Goal: Task Accomplishment & Management: Use online tool/utility

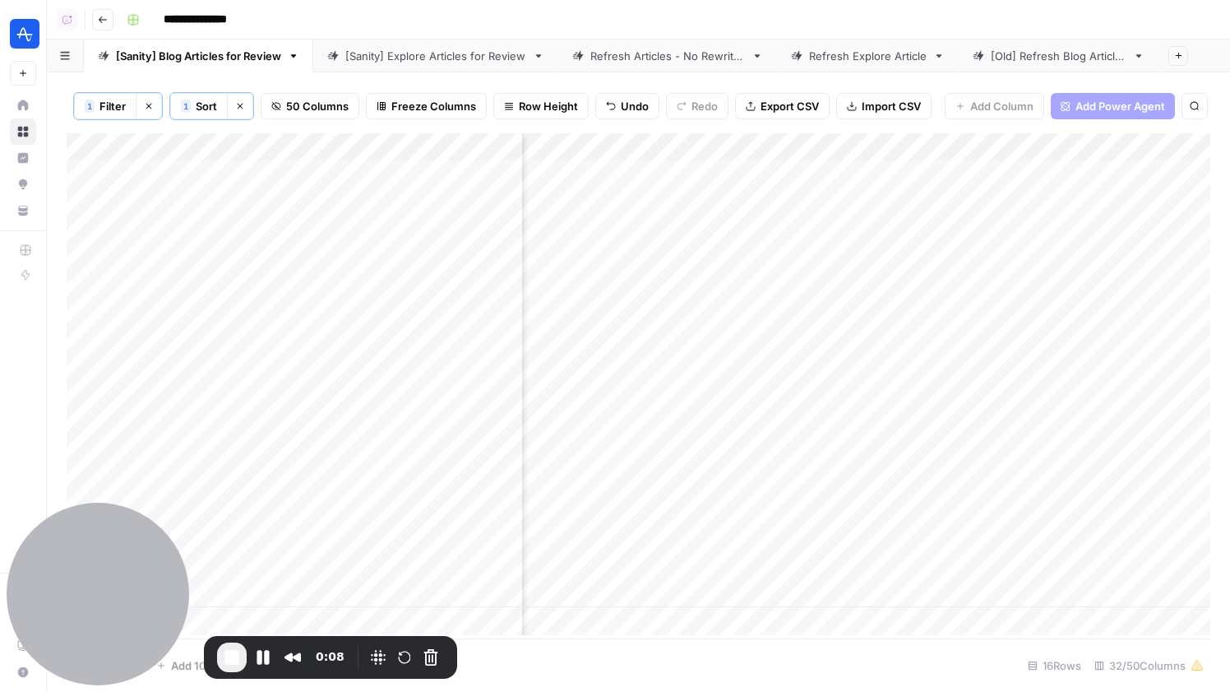
scroll to position [0, 1632]
click at [916, 147] on div "Add Column" at bounding box center [639, 384] width 1144 height 502
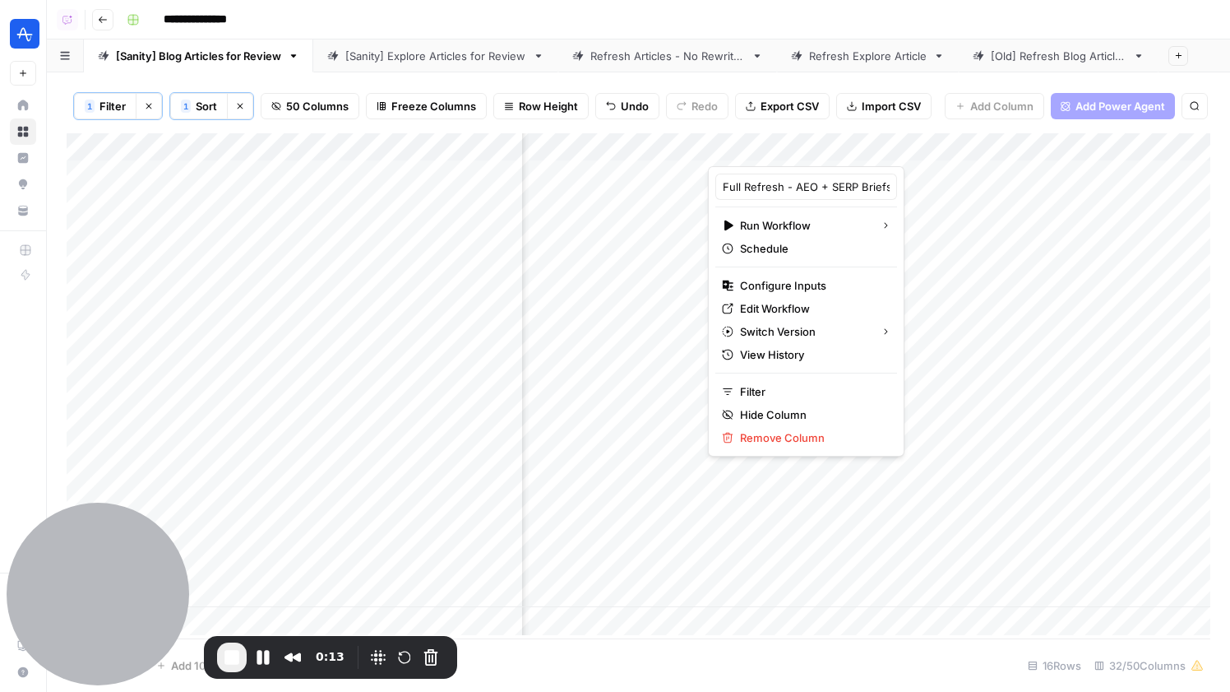
click at [832, 145] on div at bounding box center [830, 149] width 245 height 33
click at [790, 306] on span "Edit Workflow" at bounding box center [812, 308] width 144 height 16
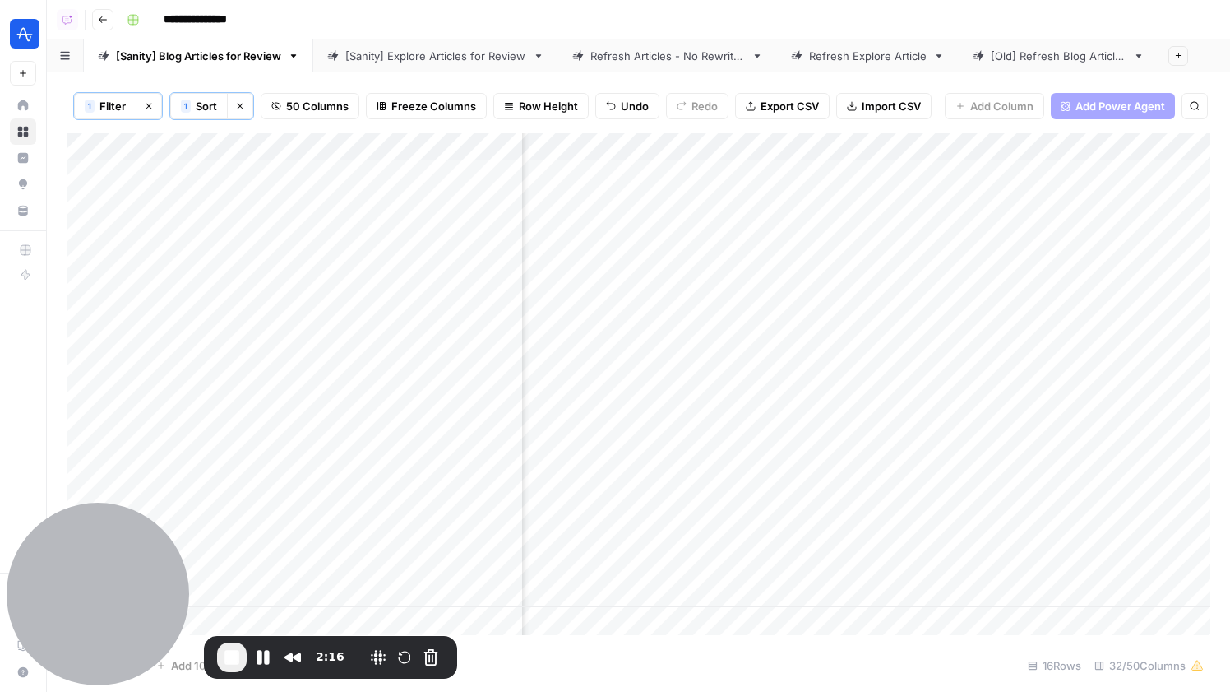
scroll to position [0, 2296]
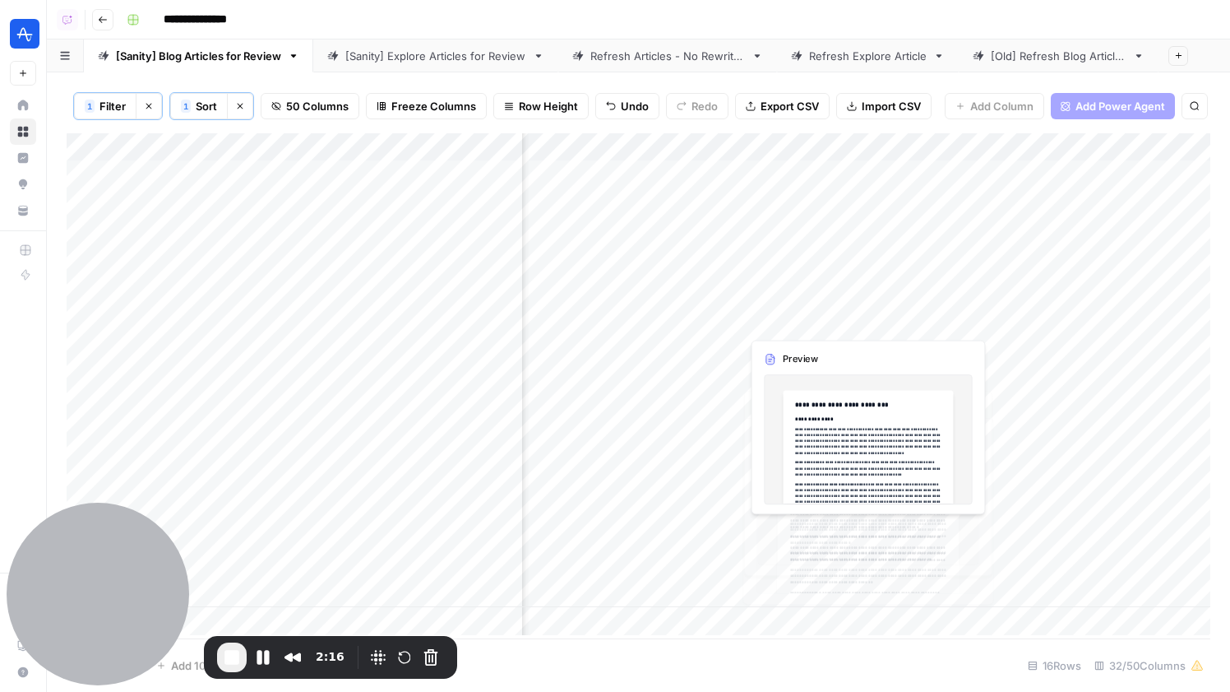
click at [780, 323] on div "Add Column" at bounding box center [639, 384] width 1144 height 502
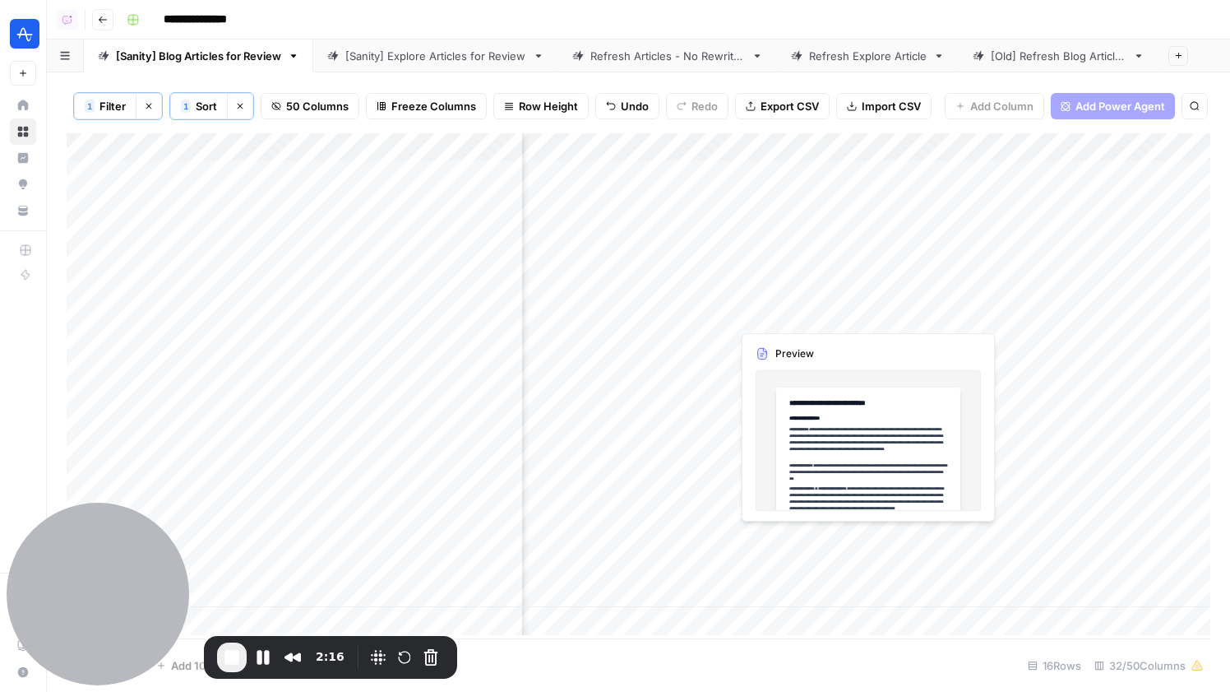
click at [780, 323] on div "Add Column" at bounding box center [639, 384] width 1144 height 502
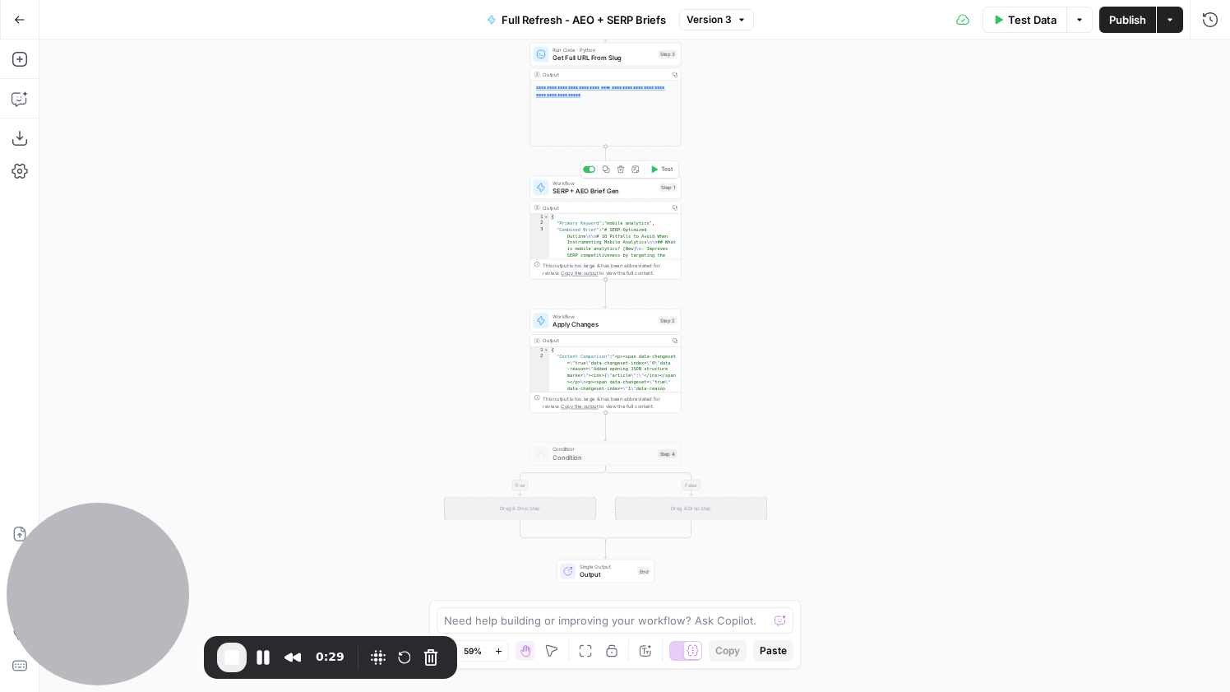
click at [591, 192] on span "SERP + AEO Brief Gen" at bounding box center [604, 191] width 103 height 10
type input "SERP + AEO Brief Gen"
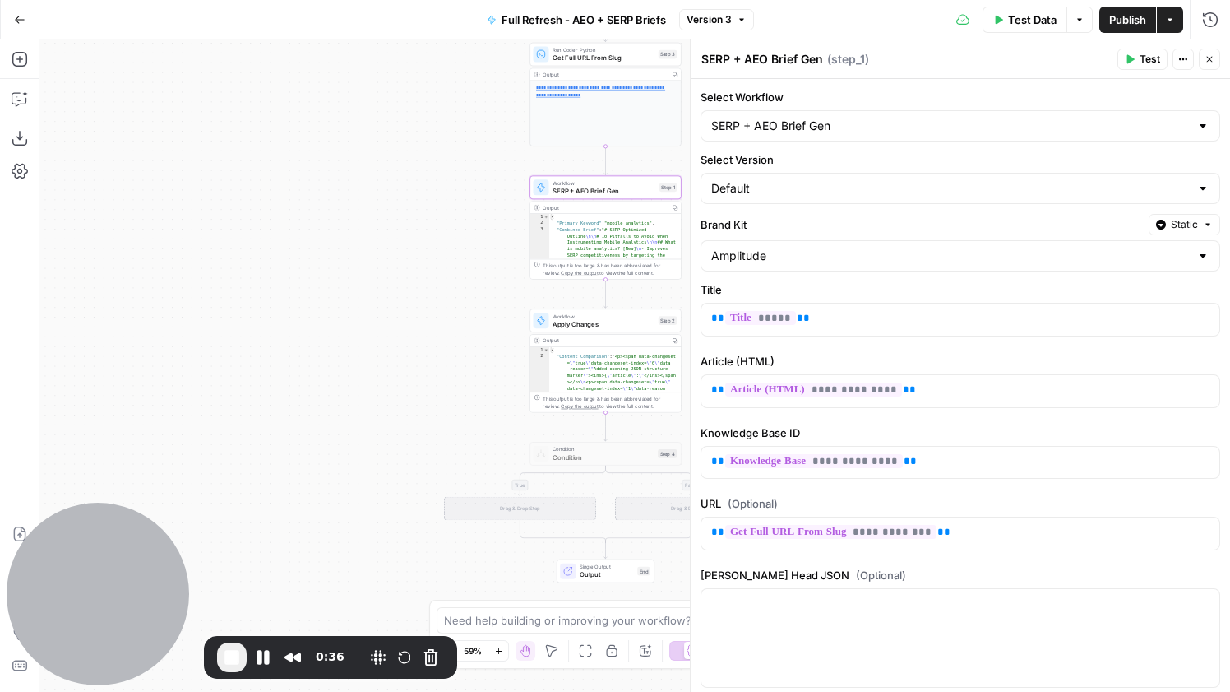
scroll to position [85, 0]
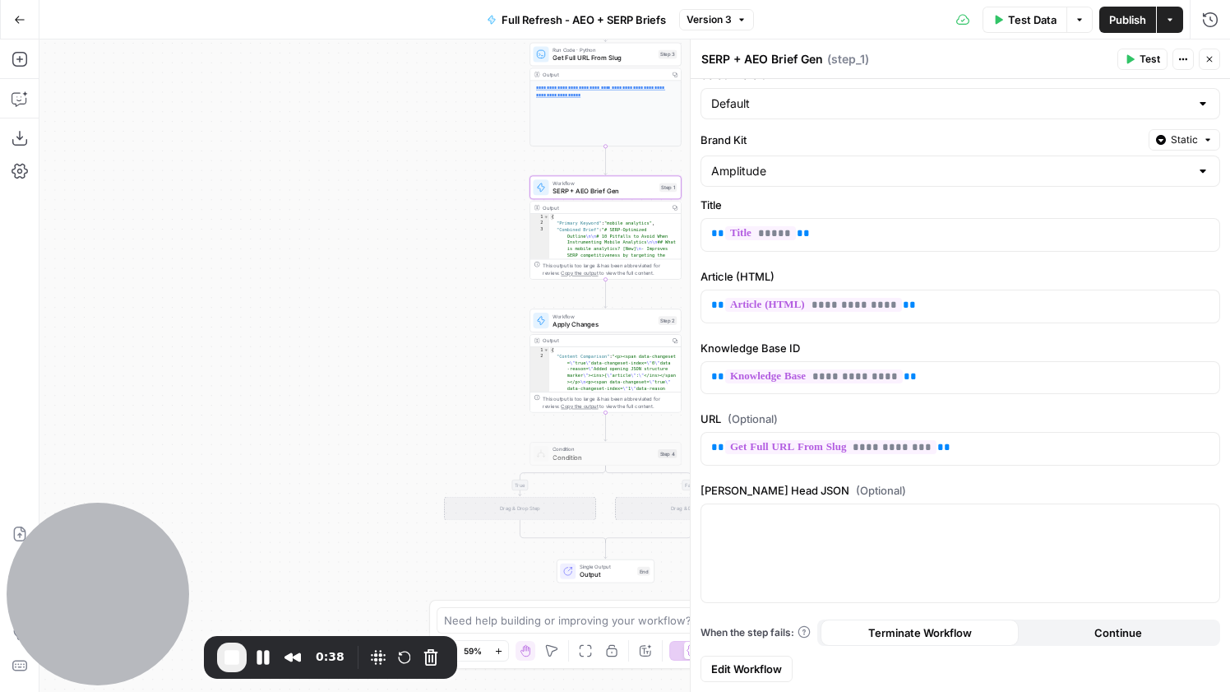
click at [755, 666] on span "Edit Workflow" at bounding box center [746, 668] width 71 height 16
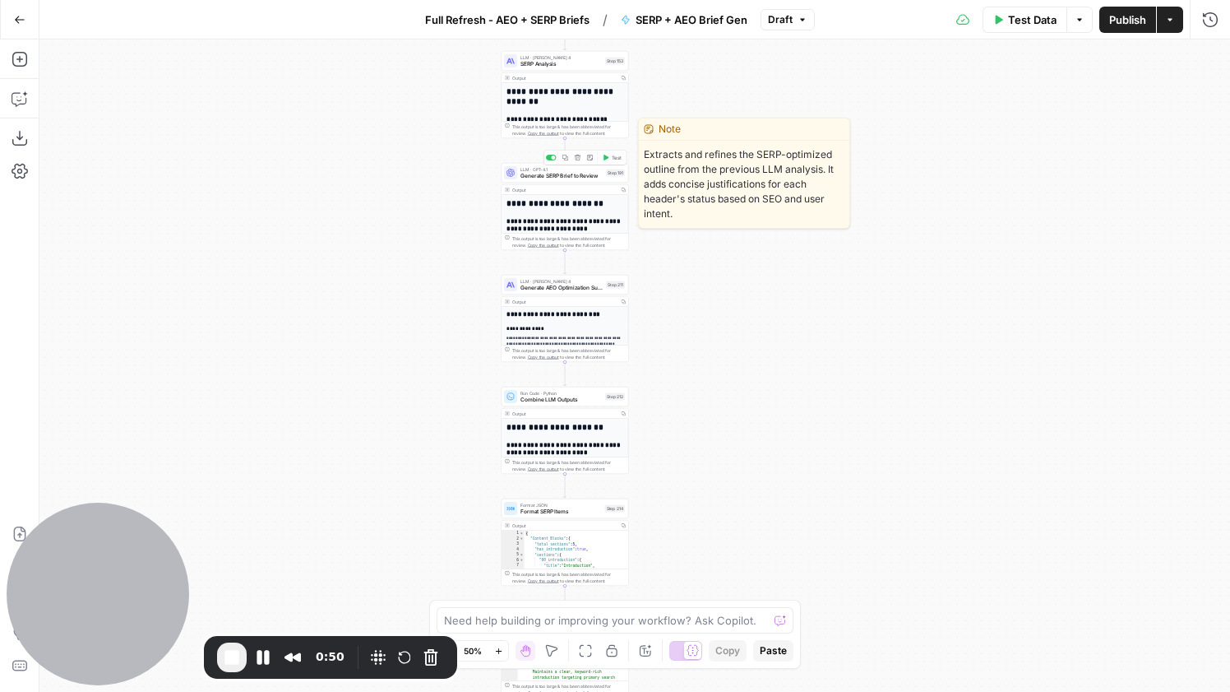
click at [582, 174] on span "Generate SERP Brief to Review" at bounding box center [562, 176] width 82 height 8
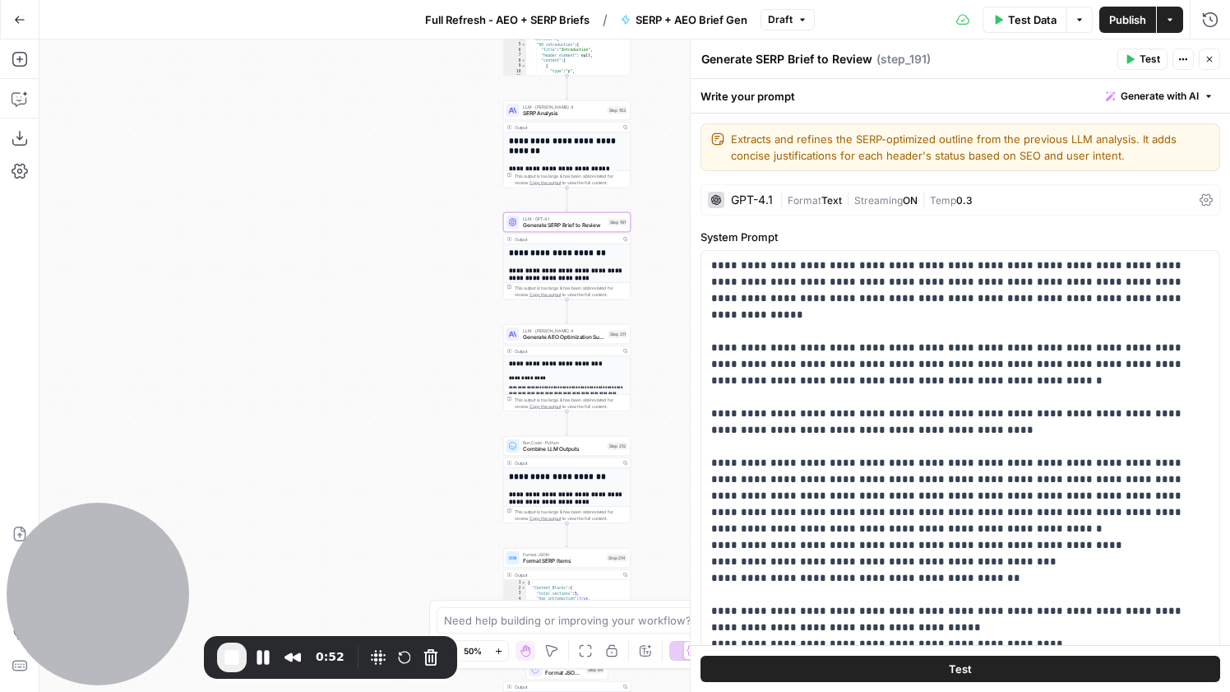
click at [563, 114] on span "SERP Analysis" at bounding box center [563, 113] width 81 height 8
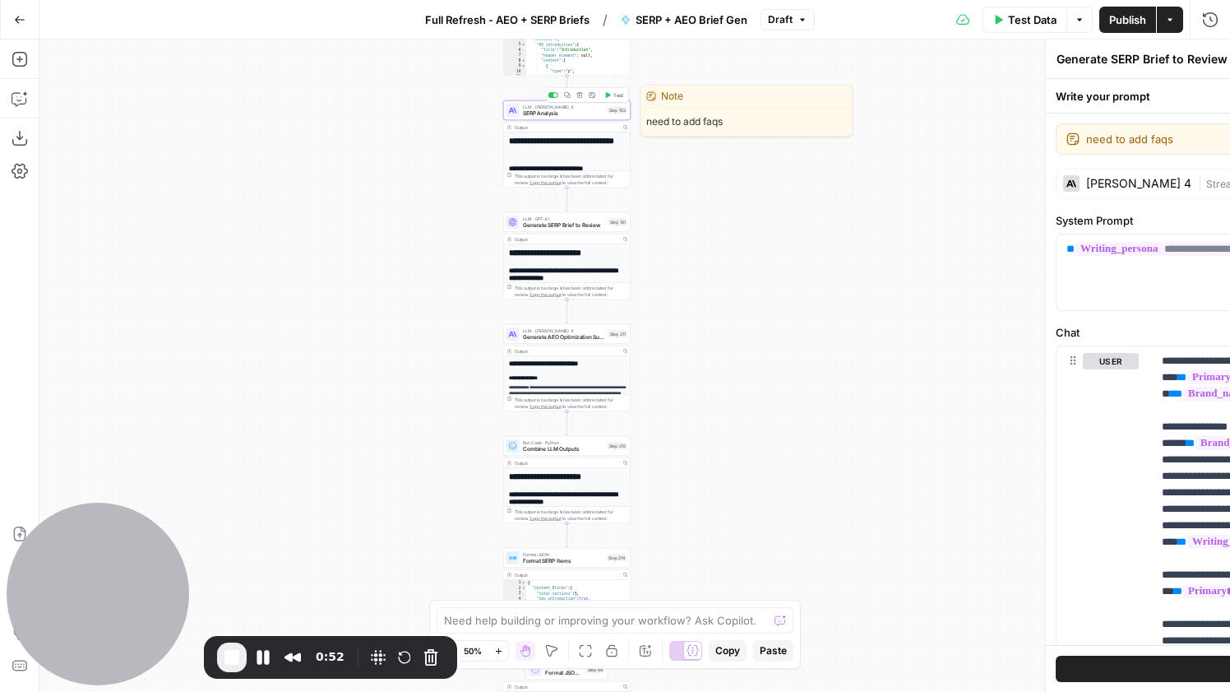
type textarea "SERP Analysis"
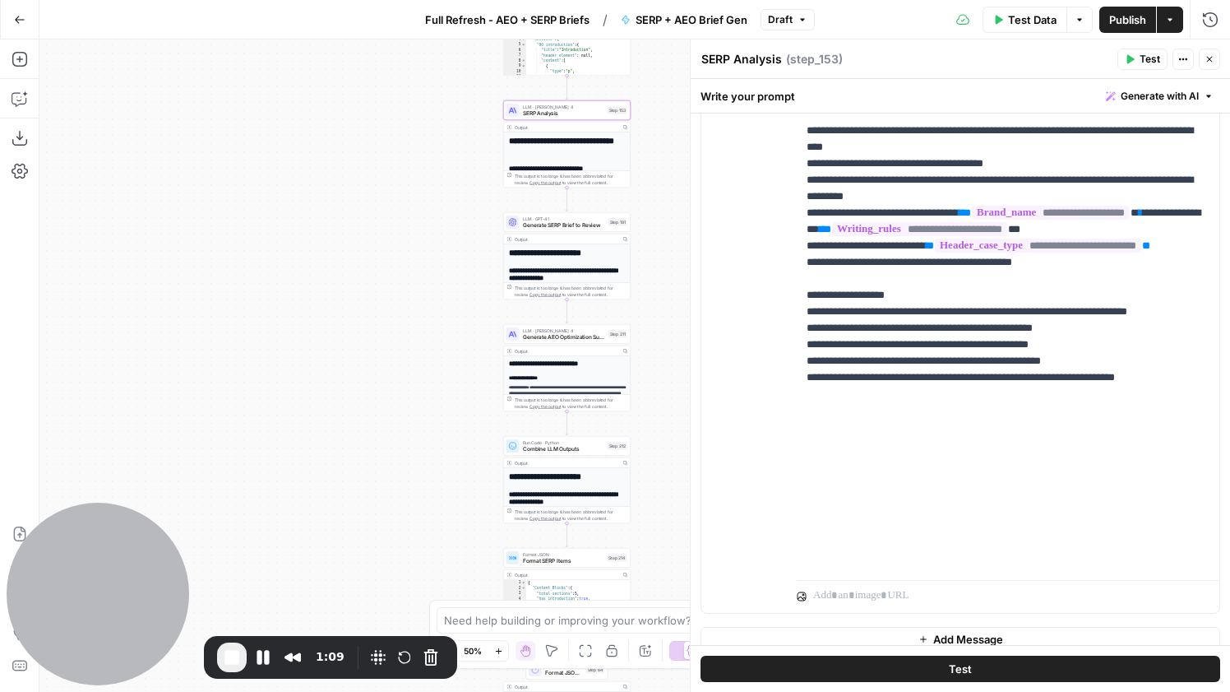
scroll to position [459, 0]
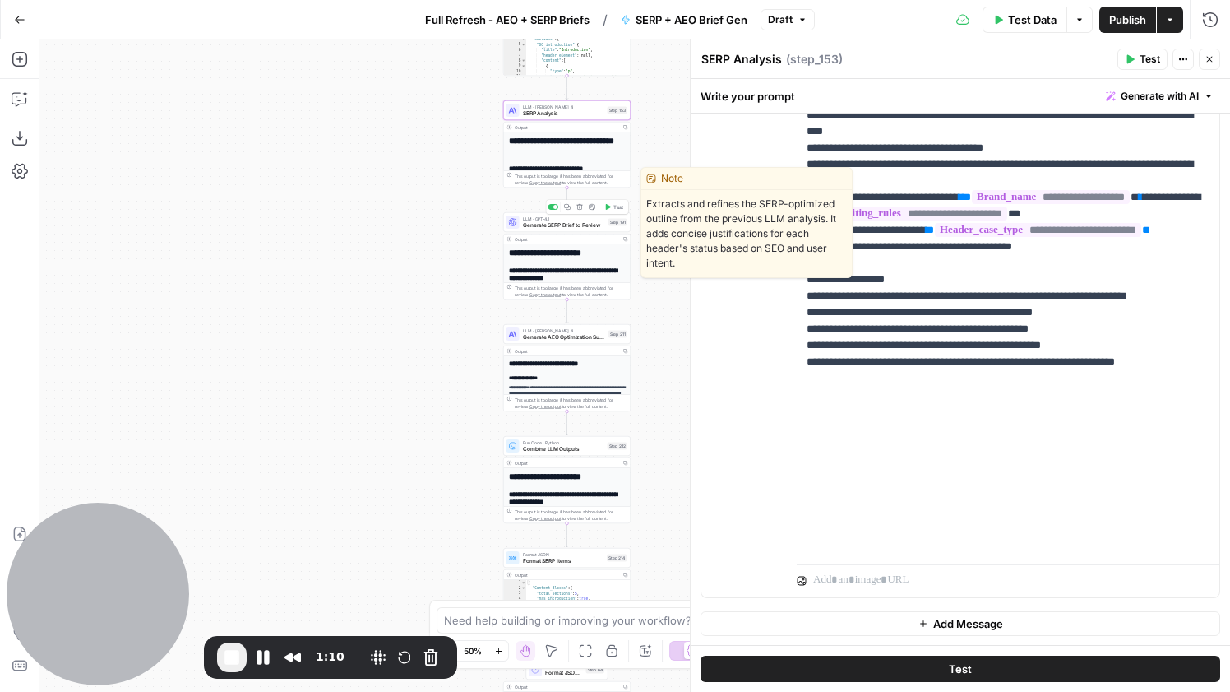
click at [585, 224] on span "Generate SERP Brief to Review" at bounding box center [564, 225] width 82 height 8
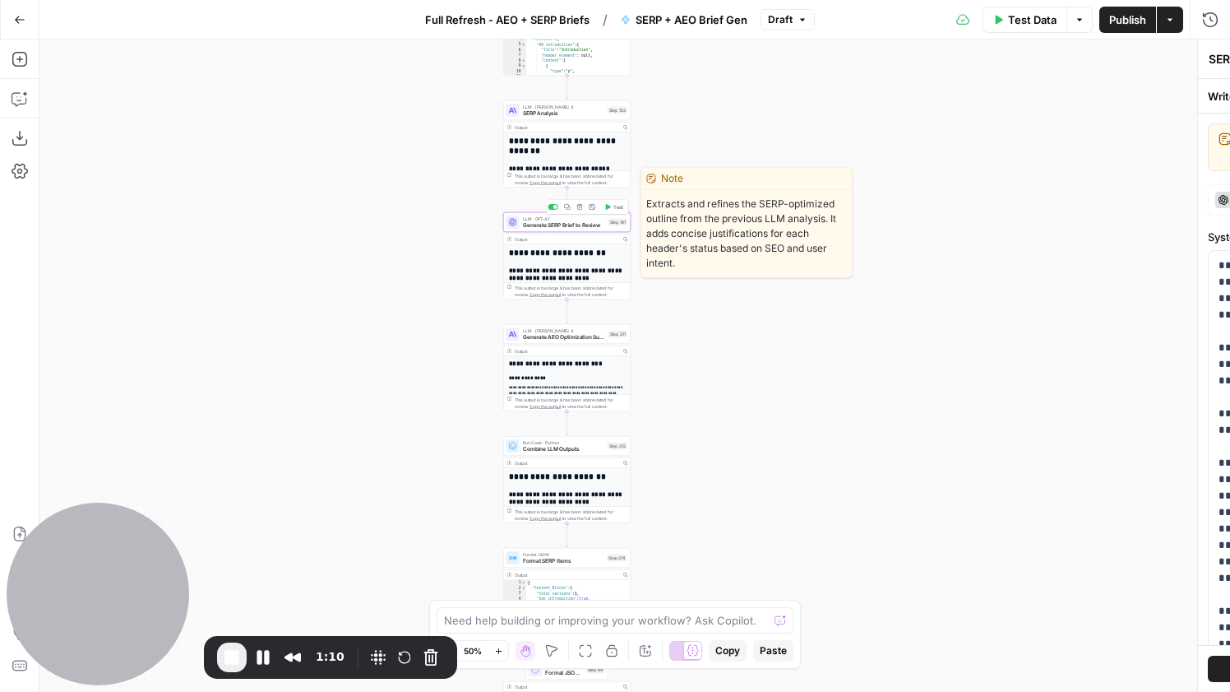
type textarea "Generate SERP Brief to Review"
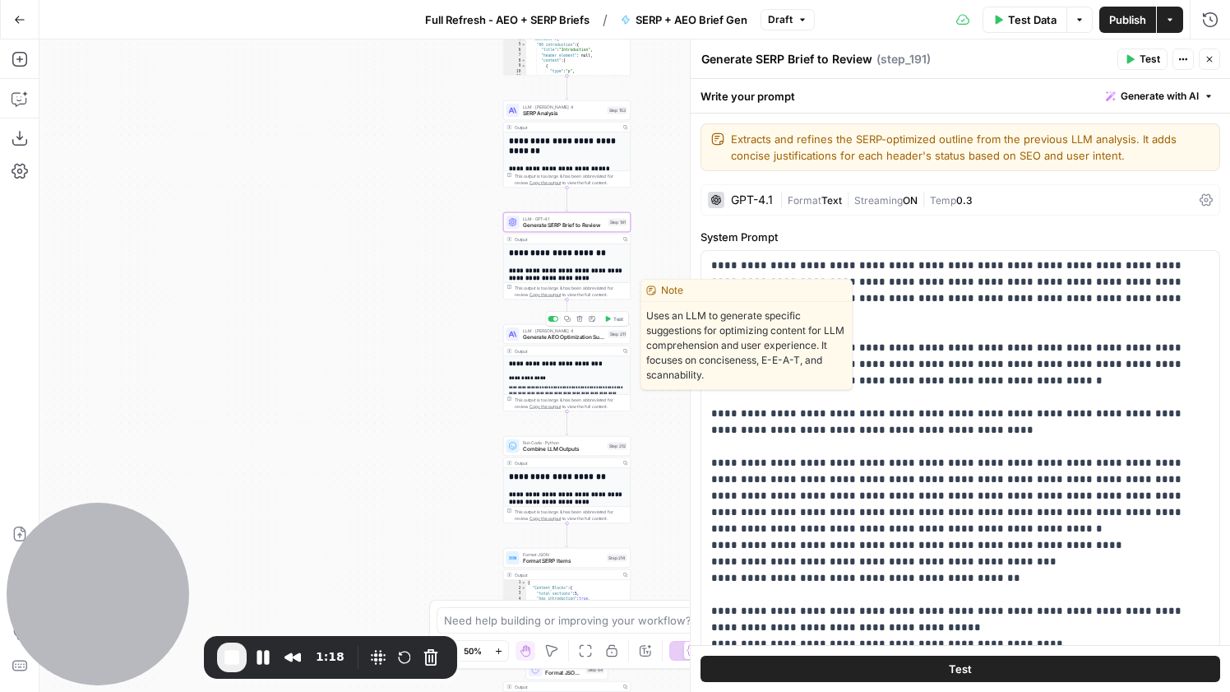
click at [572, 340] on span "Generate AEO Optimization Suggestions" at bounding box center [564, 337] width 82 height 8
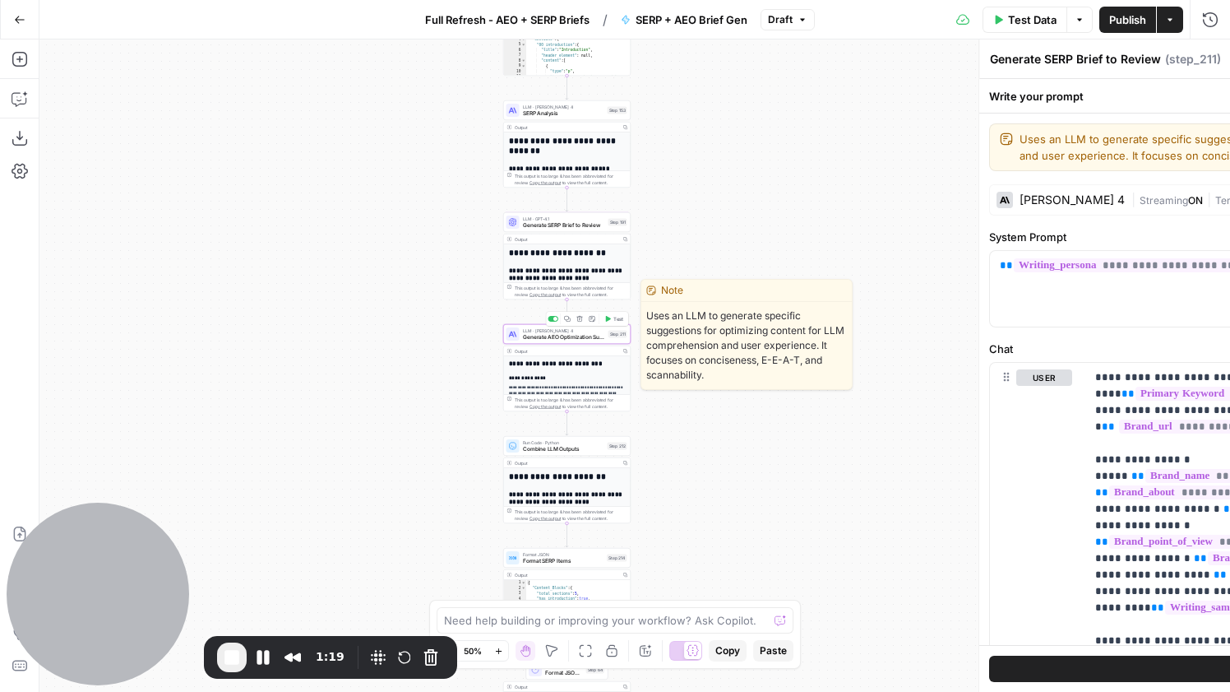
type textarea "Generate AEO Optimization Suggestions"
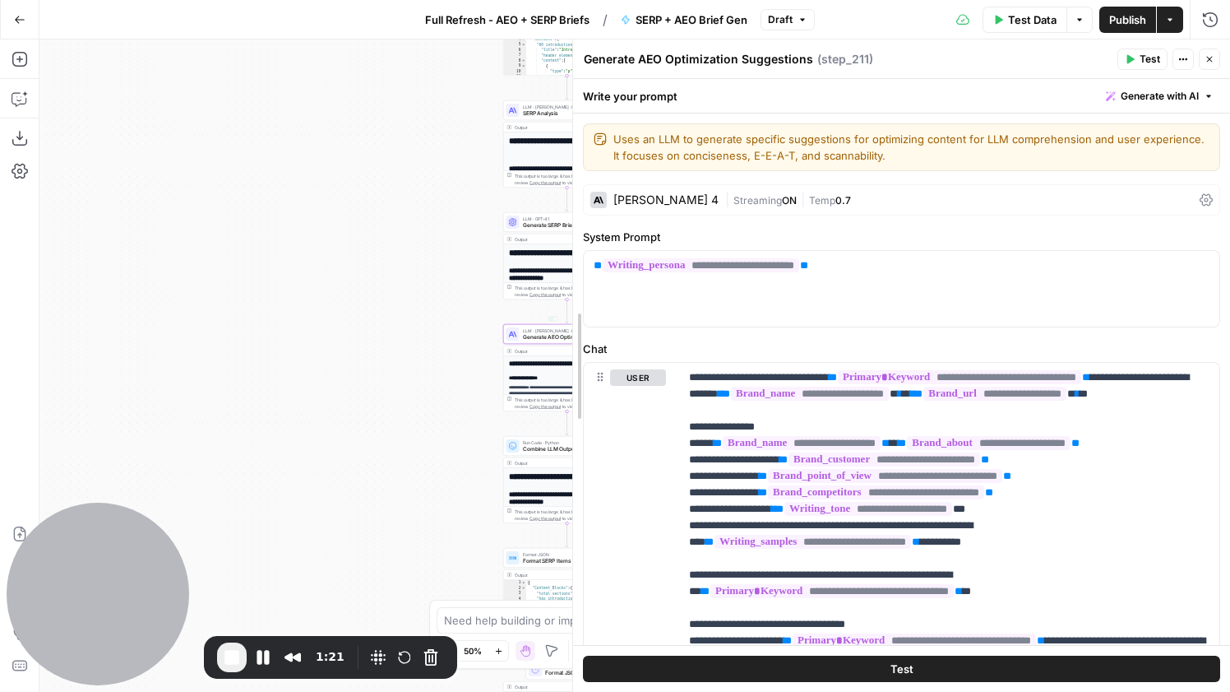
drag, startPoint x: 692, startPoint y: 340, endPoint x: 465, endPoint y: 344, distance: 227.0
click at [465, 344] on body "Amplitude New Home Browse Insights Opportunities Your Data Recent Grids Context…" at bounding box center [615, 346] width 1230 height 692
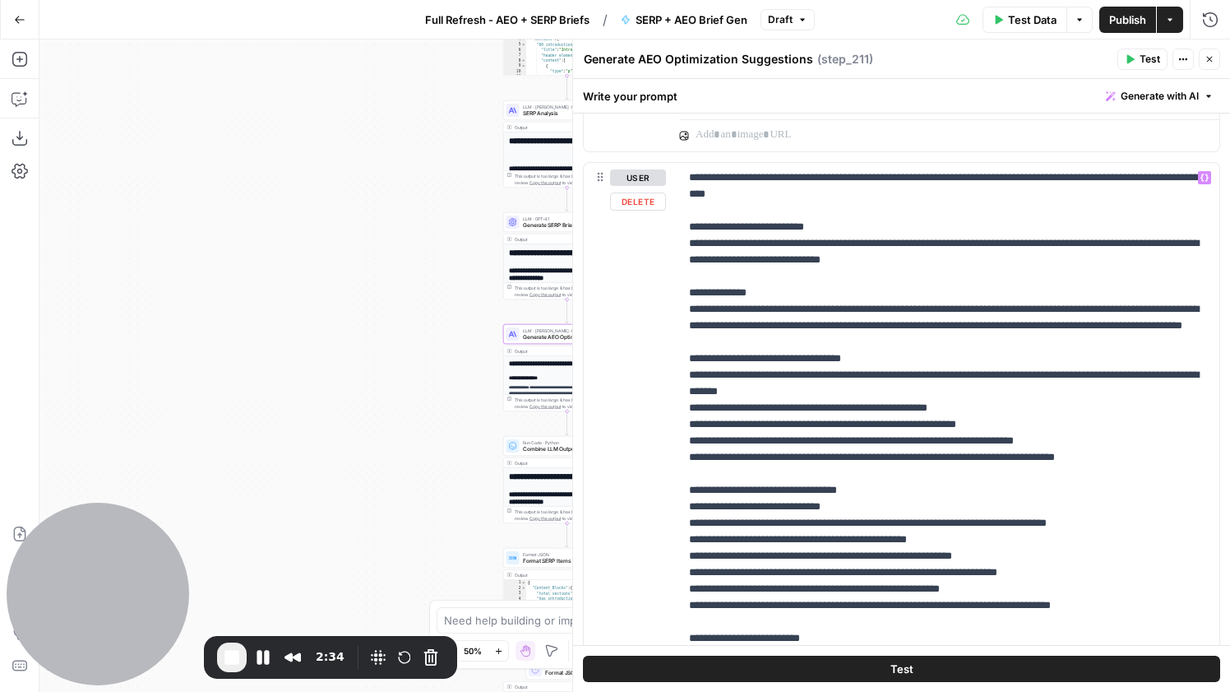
scroll to position [1397, 0]
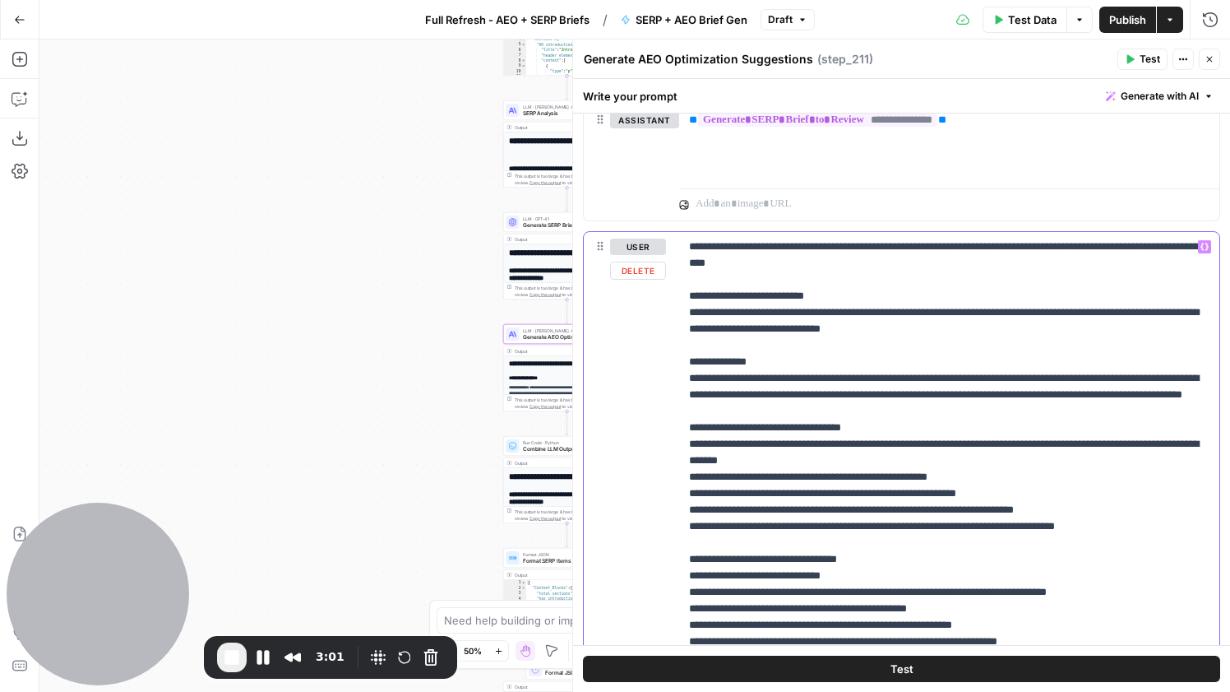
scroll to position [1324, 0]
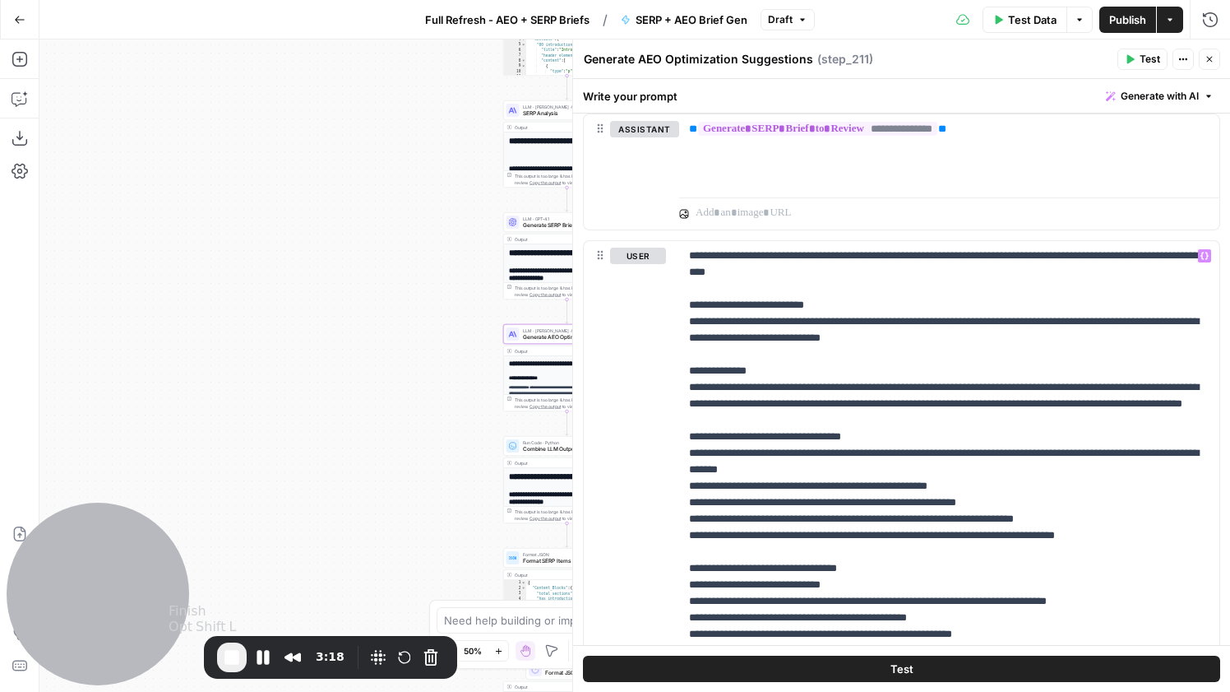
click at [226, 656] on span "End Recording" at bounding box center [232, 657] width 20 height 20
